Goal: Check status: Check status

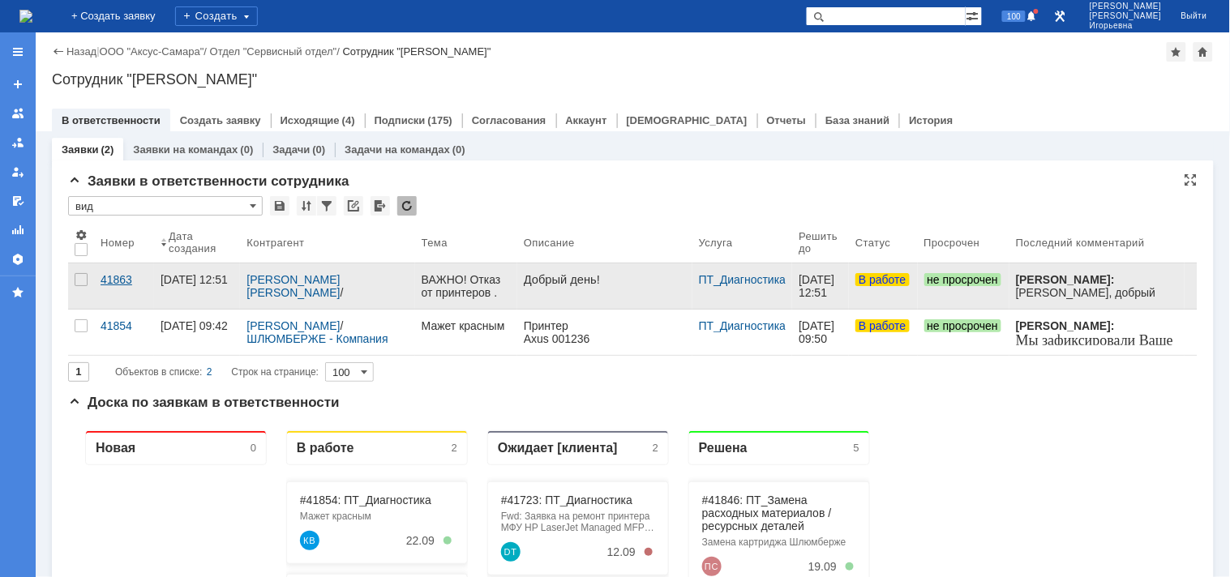
click at [123, 281] on div "41863" at bounding box center [124, 279] width 47 height 13
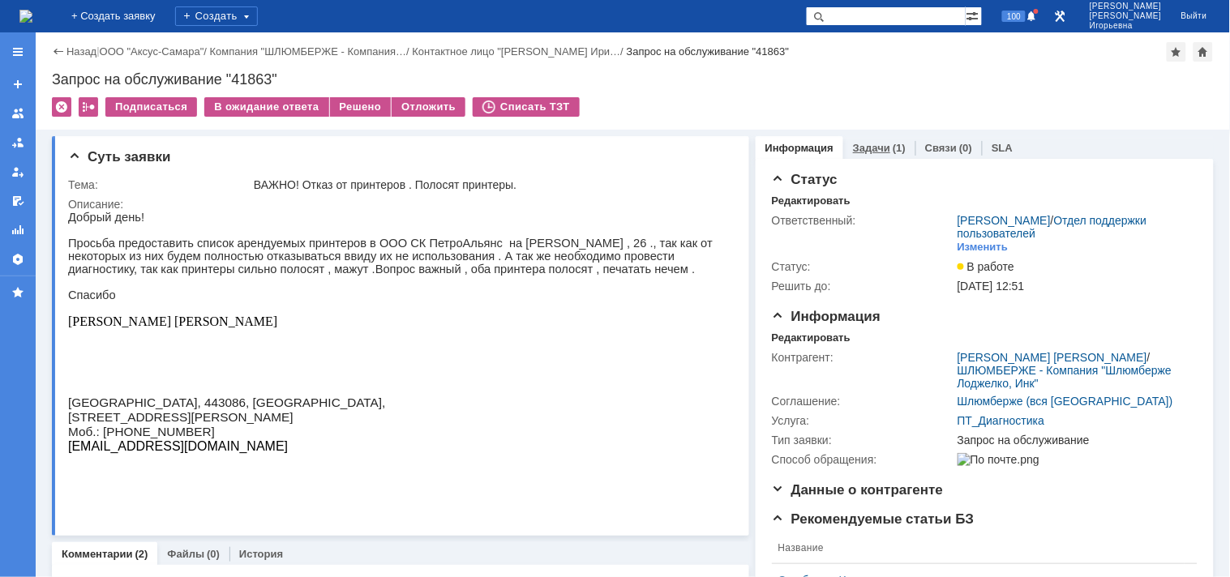
click at [853, 148] on link "Задачи" at bounding box center [871, 148] width 37 height 12
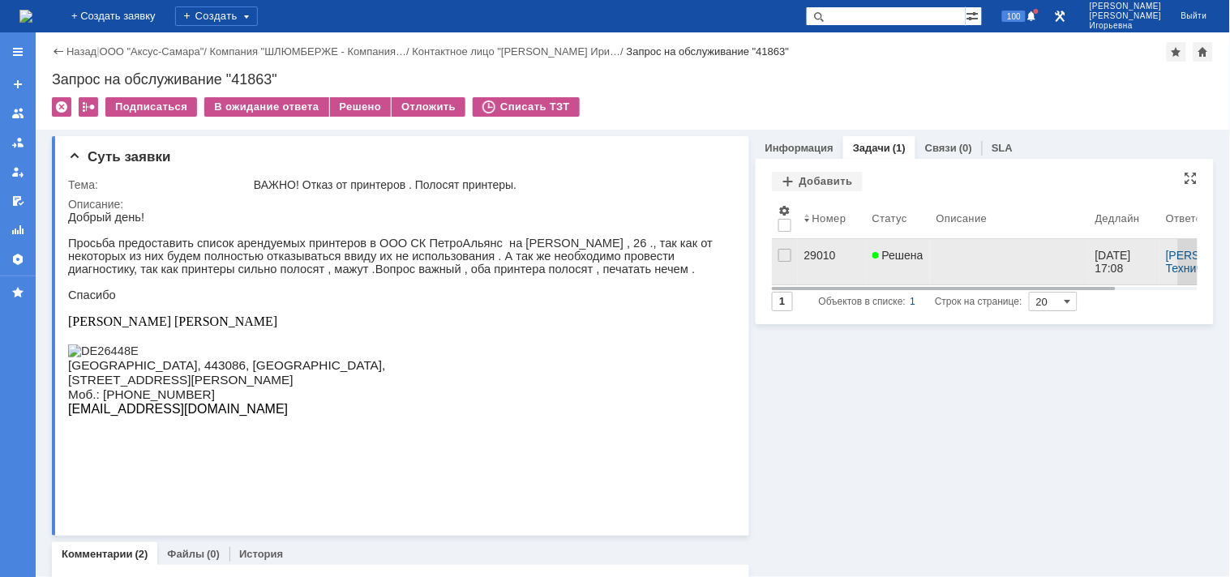
click at [820, 254] on div "29010" at bounding box center [831, 255] width 55 height 13
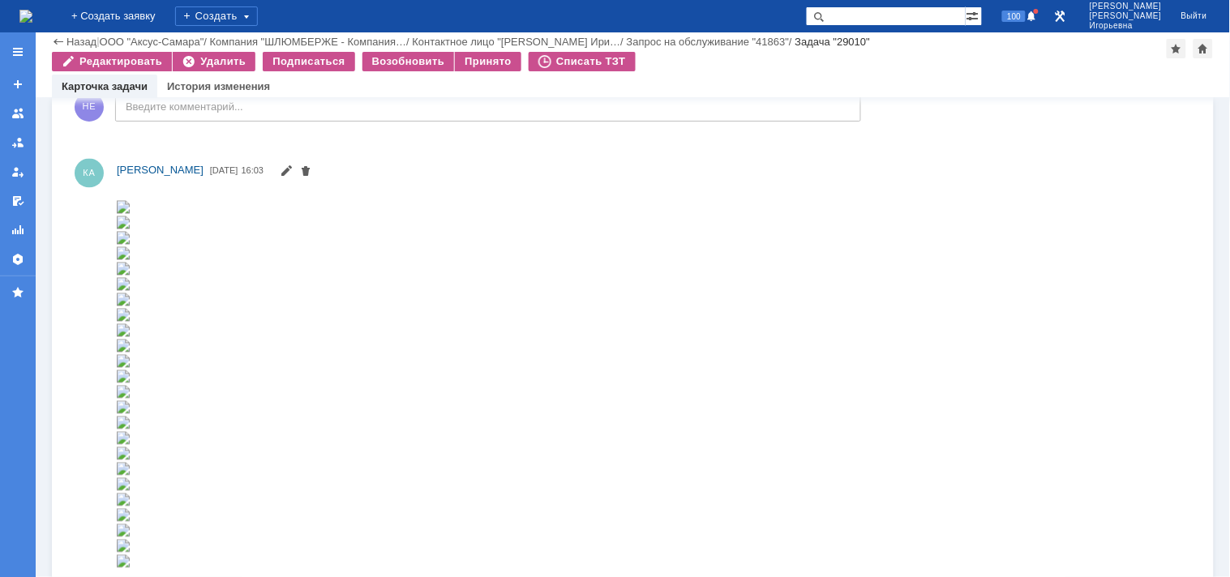
scroll to position [844, 0]
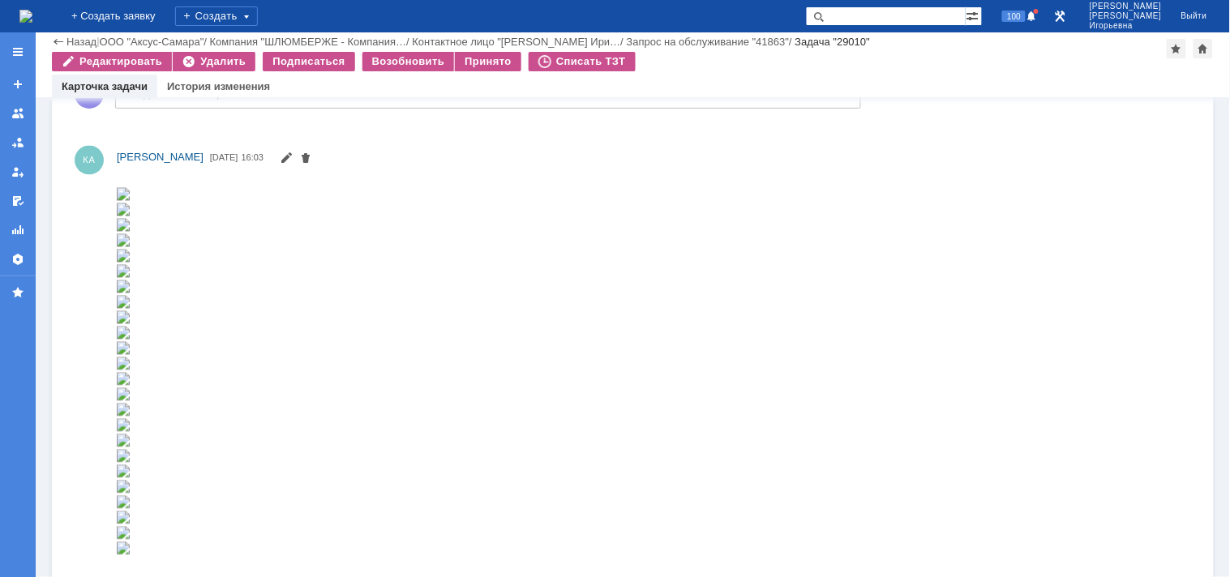
click at [129, 200] on img at bounding box center [122, 193] width 13 height 13
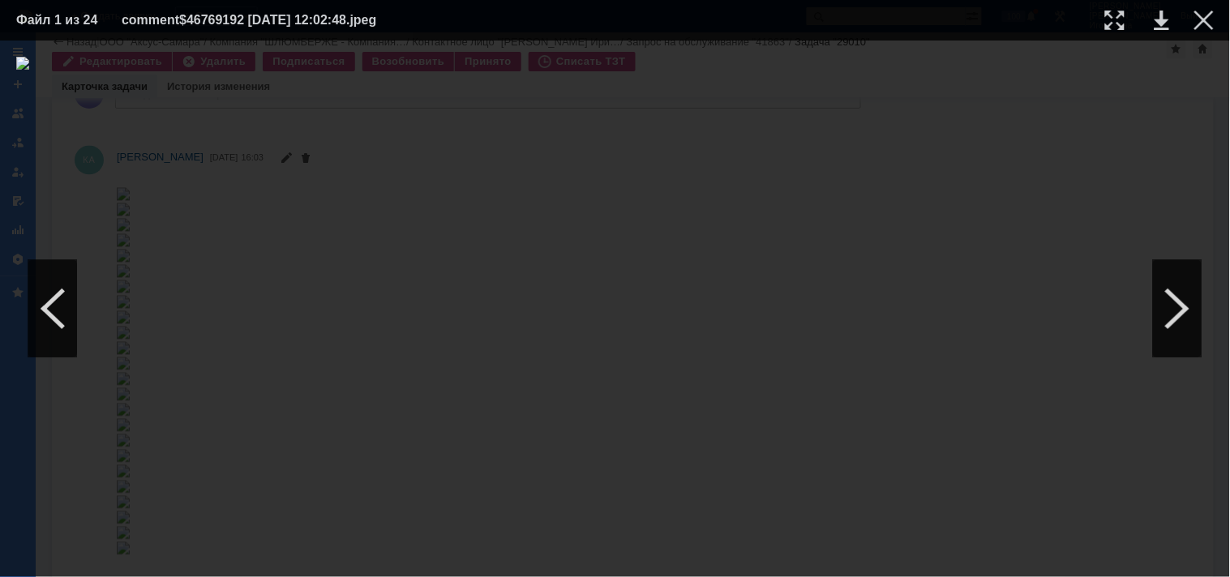
click at [581, 333] on img at bounding box center [614, 309] width 1197 height 504
click at [1157, 29] on link at bounding box center [1161, 20] width 15 height 19
click at [1205, 22] on div at bounding box center [1203, 20] width 19 height 19
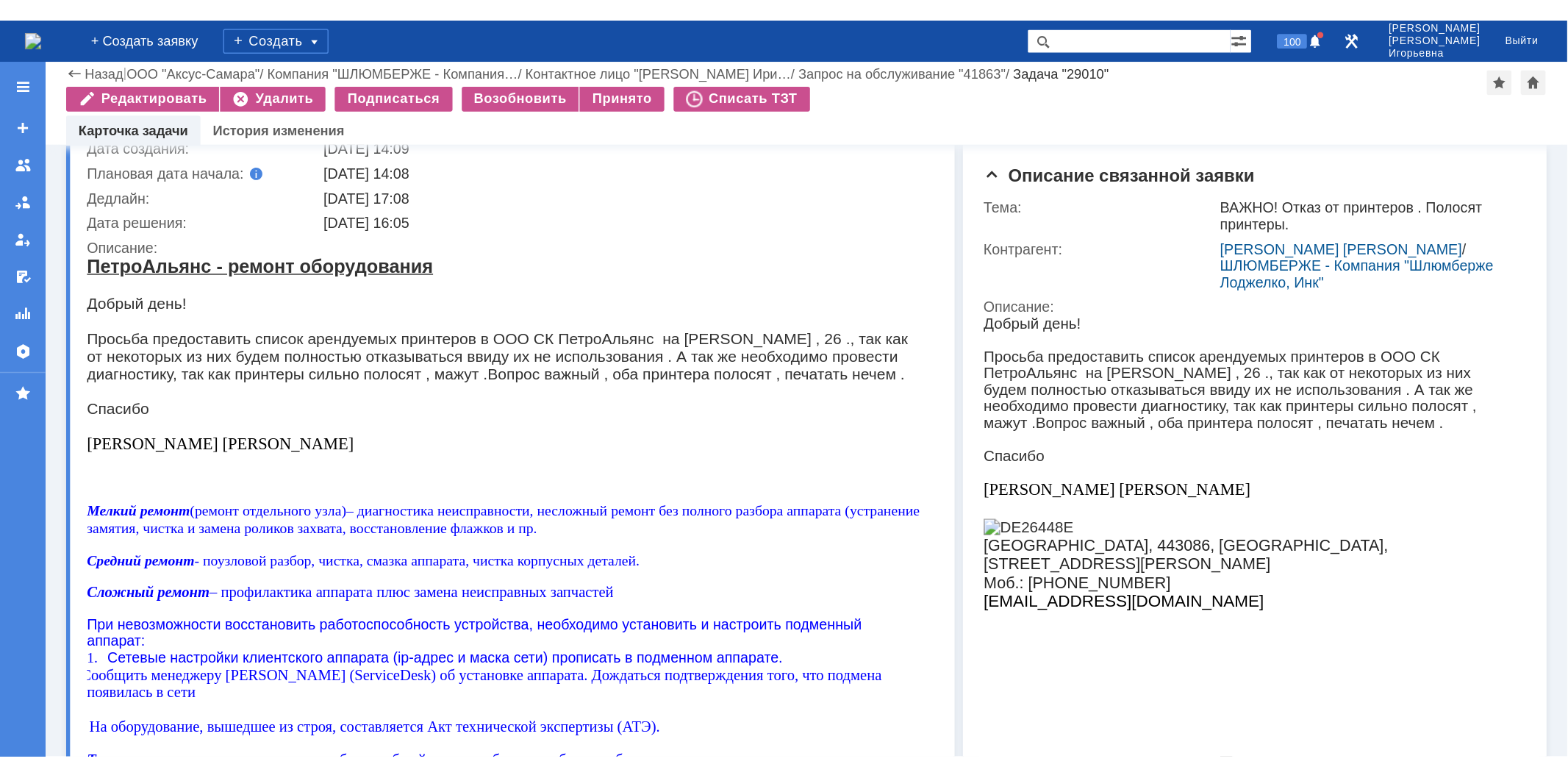
scroll to position [0, 0]
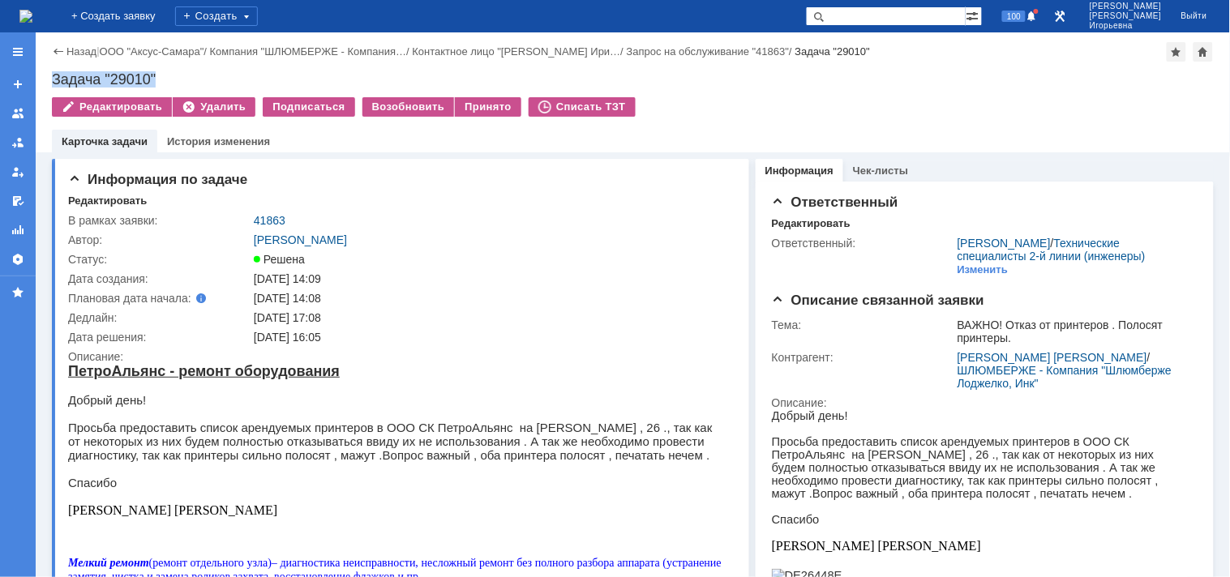
drag, startPoint x: 177, startPoint y: 75, endPoint x: 52, endPoint y: 77, distance: 124.9
click at [52, 77] on div "Задача "29010"" at bounding box center [633, 79] width 1162 height 16
copy div "Задача "29010""
